Goal: Transaction & Acquisition: Register for event/course

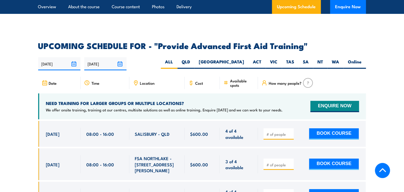
scroll to position [794, 0]
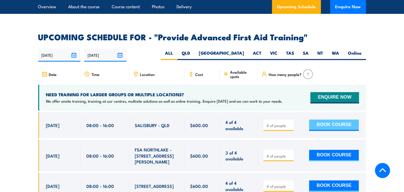
click at [326, 119] on button "BOOK COURSE" at bounding box center [334, 124] width 50 height 11
type input "1"
click at [290, 123] on input "1" at bounding box center [280, 125] width 26 height 5
click at [334, 119] on button "BOOK COURSE" at bounding box center [334, 124] width 50 height 11
